Goal: Navigation & Orientation: Go to known website

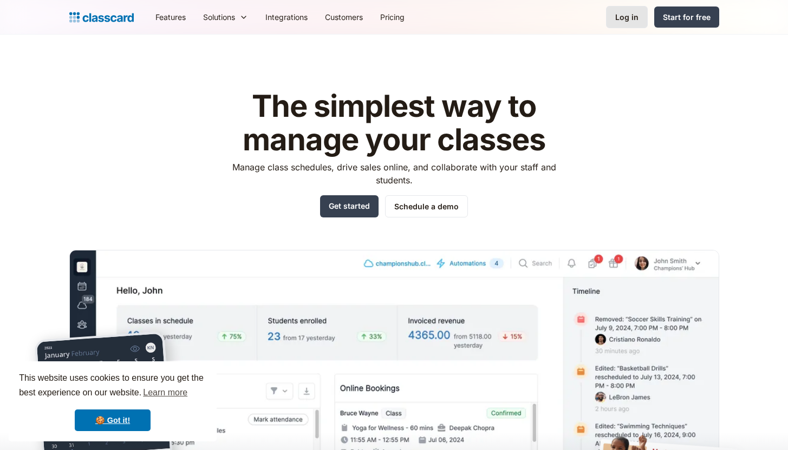
click at [626, 15] on div "Log in" at bounding box center [626, 16] width 23 height 11
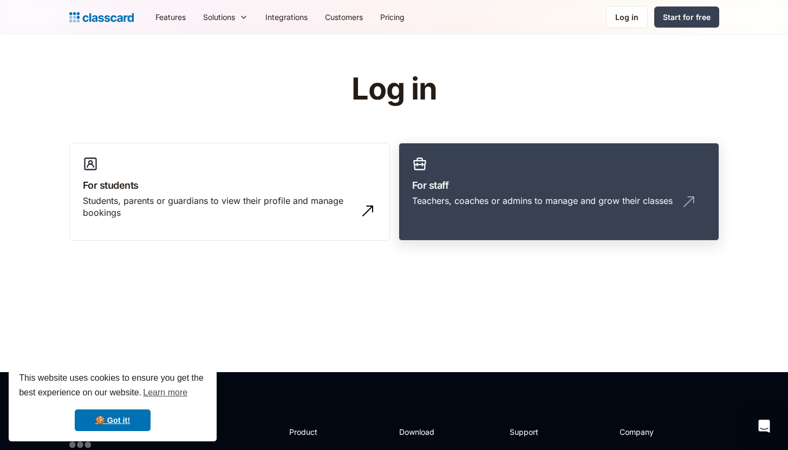
click at [447, 178] on h3 "For staff" at bounding box center [558, 185] width 293 height 15
